Goal: Information Seeking & Learning: Learn about a topic

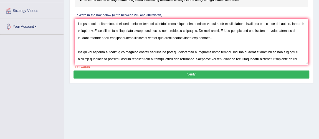
scroll to position [38, 0]
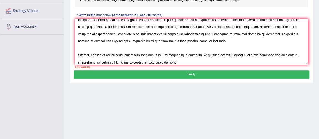
click at [254, 55] on textarea at bounding box center [191, 42] width 233 height 46
click at [269, 55] on textarea at bounding box center [191, 42] width 233 height 46
click at [97, 62] on textarea at bounding box center [191, 42] width 233 height 46
click at [193, 60] on textarea at bounding box center [191, 42] width 233 height 46
click at [135, 62] on textarea at bounding box center [191, 42] width 233 height 46
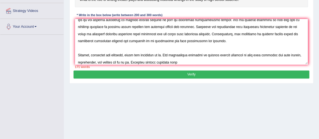
click at [191, 60] on textarea at bounding box center [191, 42] width 233 height 46
click at [239, 54] on textarea at bounding box center [191, 42] width 233 height 46
click at [239, 61] on textarea at bounding box center [191, 42] width 233 height 46
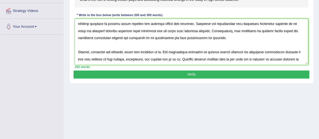
scroll to position [0, 0]
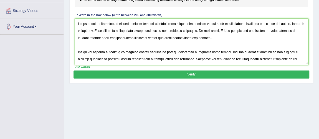
click at [81, 24] on textarea at bounding box center [191, 42] width 233 height 46
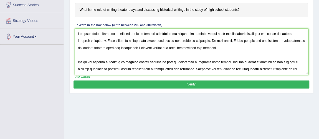
click at [150, 33] on textarea at bounding box center [191, 52] width 233 height 46
click at [194, 34] on textarea at bounding box center [191, 52] width 233 height 46
click at [92, 40] on textarea at bounding box center [191, 52] width 233 height 46
click at [154, 48] on textarea at bounding box center [191, 52] width 233 height 46
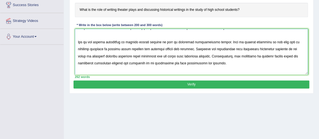
scroll to position [35, 0]
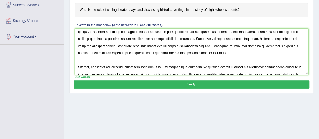
click at [160, 29] on textarea at bounding box center [191, 52] width 233 height 46
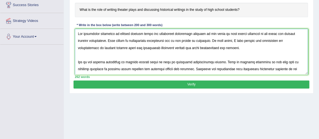
scroll to position [0, 0]
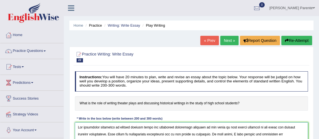
drag, startPoint x: 199, startPoint y: 42, endPoint x: 162, endPoint y: -30, distance: 81.8
click at [162, 0] on html "Toggle navigation Home Practice Questions Speaking Practice Read Aloud Repeat S…" at bounding box center [159, 69] width 319 height 139
click at [242, 94] on div "Instructions: You will have 20 minutes to plan, write and revise an essay about…" at bounding box center [190, 121] width 235 height 105
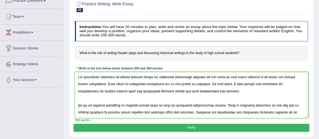
scroll to position [53, 0]
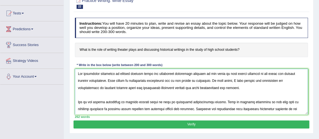
click at [178, 102] on textarea at bounding box center [191, 92] width 233 height 46
click at [176, 102] on textarea at bounding box center [191, 92] width 233 height 46
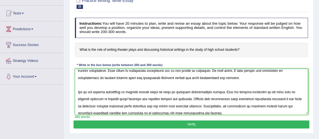
click at [219, 99] on textarea at bounding box center [191, 92] width 233 height 46
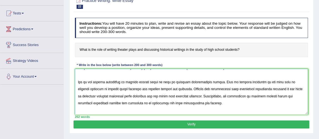
click at [117, 100] on textarea at bounding box center [191, 92] width 233 height 46
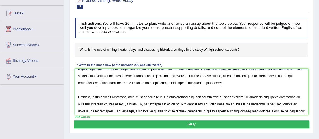
scroll to position [59, 0]
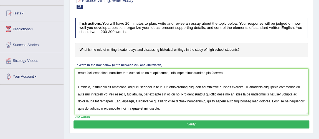
click at [240, 86] on textarea at bounding box center [191, 92] width 233 height 46
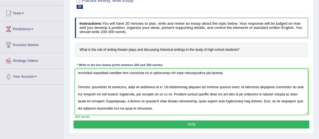
click at [183, 92] on textarea at bounding box center [191, 92] width 233 height 46
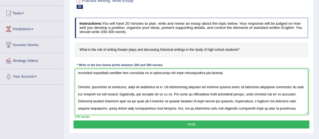
click at [251, 93] on textarea at bounding box center [191, 92] width 233 height 46
click at [190, 93] on textarea at bounding box center [191, 92] width 233 height 46
click at [201, 95] on textarea at bounding box center [191, 92] width 233 height 46
click at [237, 93] on textarea at bounding box center [191, 92] width 233 height 46
click at [277, 93] on textarea at bounding box center [191, 92] width 233 height 46
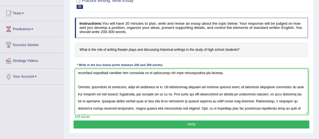
click at [106, 101] on textarea at bounding box center [191, 92] width 233 height 46
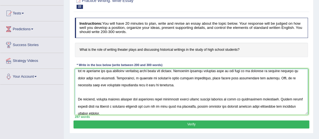
scroll to position [100, 0]
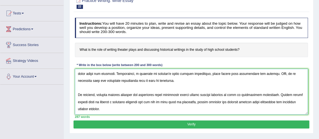
click at [131, 94] on textarea at bounding box center [191, 92] width 233 height 46
type textarea "The increasing influence of writing theater plays and discussing historical wri…"
click at [211, 122] on button "Verify" at bounding box center [190, 124] width 235 height 8
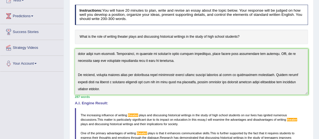
scroll to position [0, 0]
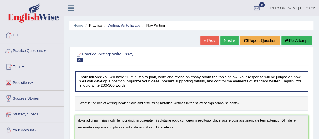
click at [226, 42] on link "Next »" at bounding box center [229, 40] width 18 height 9
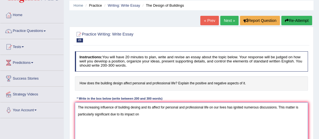
scroll to position [30, 0]
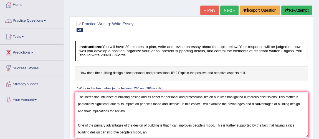
click at [118, 132] on textarea "The increasing influence of building desing and its affect for personal and pro…" at bounding box center [191, 115] width 233 height 46
click at [149, 134] on textarea "The increasing influence of building desing and its affect for personal and pro…" at bounding box center [191, 115] width 233 height 46
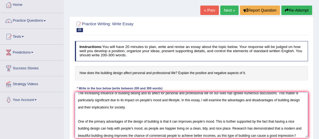
scroll to position [13, 0]
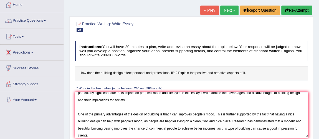
click at [208, 128] on textarea "The increasing influence of building desing and its affect for personal and pro…" at bounding box center [191, 115] width 233 height 46
click at [148, 134] on textarea "The increasing influence of building desing and its affect for personal and pro…" at bounding box center [191, 115] width 233 height 46
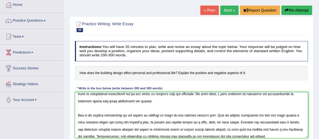
scroll to position [24, 0]
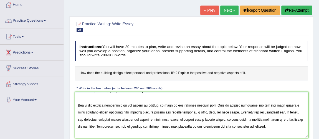
click at [193, 106] on textarea at bounding box center [191, 115] width 233 height 46
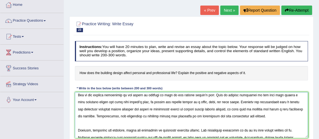
click at [173, 109] on textarea at bounding box center [191, 115] width 233 height 46
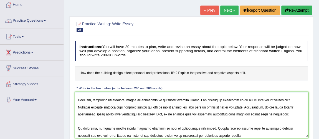
scroll to position [75, 0]
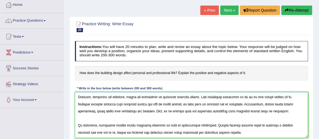
click at [293, 103] on textarea at bounding box center [191, 115] width 233 height 46
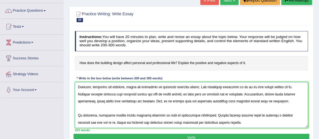
type textarea "The increasing influence of building desing and its affect for personal and pro…"
click at [275, 134] on button "Verify" at bounding box center [190, 138] width 235 height 8
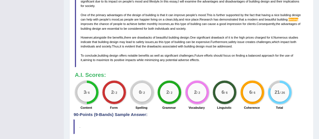
scroll to position [195, 0]
